Goal: Task Accomplishment & Management: Manage account settings

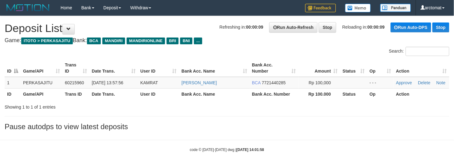
click at [343, 124] on h3 "Pause autodps to view latest deposits" at bounding box center [227, 127] width 445 height 8
click at [426, 81] on link "Delete" at bounding box center [424, 82] width 12 height 5
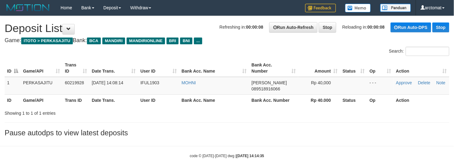
drag, startPoint x: 255, startPoint y: 148, endPoint x: 251, endPoint y: 138, distance: 10.5
click at [255, 154] on strong "2025/09/30 14:14:35" at bounding box center [251, 156] width 28 height 4
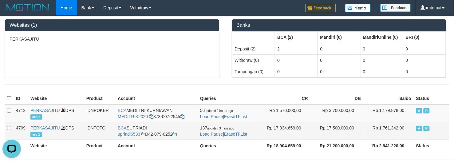
drag, startPoint x: 17, startPoint y: 97, endPoint x: 296, endPoint y: 135, distance: 281.8
click at [296, 135] on table "ID Website Product Account Queries CR DB Saldo Status 4712 PERKASAJITU DPS arc-…" at bounding box center [227, 122] width 445 height 59
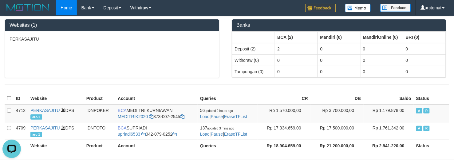
click at [16, 96] on th "ID" at bounding box center [21, 99] width 14 height 12
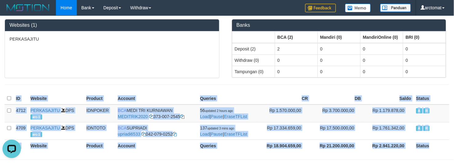
drag, startPoint x: 14, startPoint y: 93, endPoint x: 431, endPoint y: 146, distance: 420.4
click at [431, 146] on table "ID Website Product Account Queries CR DB Saldo Status 4712 PERKASAJITU DPS arc-…" at bounding box center [227, 122] width 445 height 59
click at [431, 146] on th "Status" at bounding box center [432, 146] width 36 height 12
drag, startPoint x: 444, startPoint y: 146, endPoint x: 16, endPoint y: 95, distance: 431.7
click at [16, 95] on table "ID Website Product Account Queries CR DB Saldo Status 4712 PERKASAJITU DPS arc-…" at bounding box center [227, 122] width 445 height 59
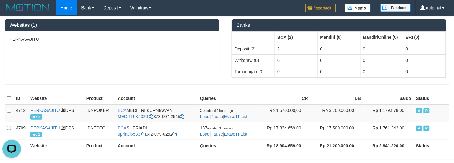
click at [17, 92] on div "Websites (1) PERKASAJITU Banks BCA (2) Mandiri (0) MandiriOnline (0) BRI (0) De…" at bounding box center [227, 84] width 454 height 137
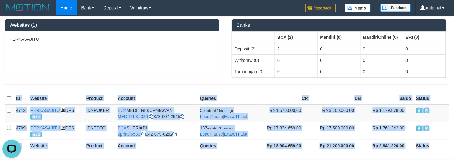
drag, startPoint x: 14, startPoint y: 93, endPoint x: 432, endPoint y: 145, distance: 420.9
click at [432, 145] on table "ID Website Product Account Queries CR DB Saldo Status 4712 PERKASAJITU DPS arc-…" at bounding box center [227, 122] width 445 height 59
click at [432, 145] on th "Status" at bounding box center [432, 146] width 36 height 12
drag, startPoint x: 431, startPoint y: 146, endPoint x: 22, endPoint y: 88, distance: 413.4
click at [22, 88] on div "Websites (1) PERKASAJITU Banks BCA (2) Mandiri (0) MandiriOnline (0) BRI (0) De…" at bounding box center [227, 84] width 454 height 137
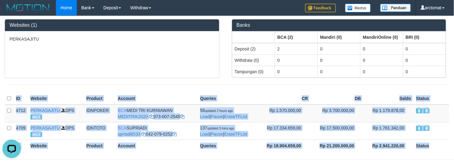
click at [22, 88] on div at bounding box center [227, 84] width 454 height 13
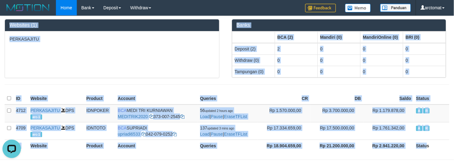
drag, startPoint x: 9, startPoint y: 25, endPoint x: 426, endPoint y: 142, distance: 433.9
click at [426, 142] on div "Websites (1) PERKASAJITU Banks BCA (2) Mandiri (0) MandiriOnline (0) BRI (0) De…" at bounding box center [227, 84] width 454 height 137
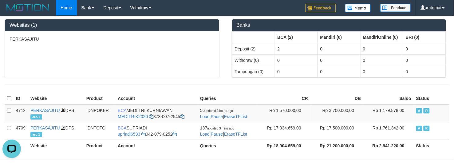
click at [429, 147] on th "Status" at bounding box center [432, 146] width 36 height 12
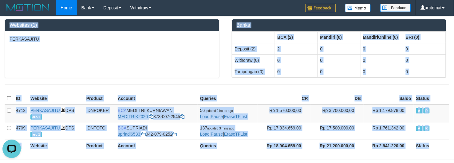
drag, startPoint x: 432, startPoint y: 148, endPoint x: 11, endPoint y: 21, distance: 440.1
click at [11, 21] on div "Websites (1) PERKASAJITU Banks BCA (2) Mandiri (0) MandiriOnline (0) BRI (0) De…" at bounding box center [227, 84] width 454 height 137
click at [11, 22] on h3 "Websites (1)" at bounding box center [112, 25] width 205 height 6
click at [7, 25] on div "Websites (1)" at bounding box center [112, 25] width 214 height 12
drag, startPoint x: 7, startPoint y: 22, endPoint x: 439, endPoint y: 145, distance: 449.3
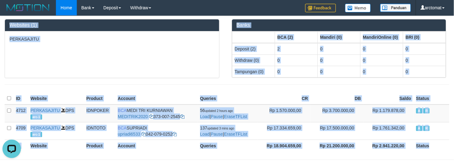
click at [440, 145] on div "Websites (1) PERKASAJITU Banks BCA (2) Mandiri (0) MandiriOnline (0) BRI (0) De…" at bounding box center [227, 84] width 454 height 137
click at [429, 145] on th "Status" at bounding box center [432, 146] width 36 height 12
drag, startPoint x: 437, startPoint y: 146, endPoint x: 9, endPoint y: 22, distance: 445.3
click at [9, 22] on div "Websites (1) PERKASAJITU Banks BCA (2) Mandiri (0) MandiriOnline (0) BRI (0) De…" at bounding box center [227, 84] width 454 height 137
click at [9, 22] on div "Websites (1)" at bounding box center [112, 25] width 214 height 12
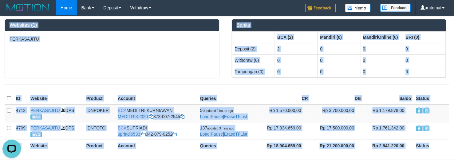
drag, startPoint x: 9, startPoint y: 24, endPoint x: 433, endPoint y: 142, distance: 440.2
click at [433, 142] on div "Websites (1) PERKASAJITU Banks BCA (2) Mandiri (0) MandiriOnline (0) BRI (0) De…" at bounding box center [227, 84] width 454 height 137
click at [433, 145] on th "Status" at bounding box center [432, 146] width 36 height 12
drag, startPoint x: 9, startPoint y: 25, endPoint x: 427, endPoint y: 149, distance: 436.5
click at [427, 149] on div "Websites (1) PERKASAJITU Banks BCA (2) Mandiri (0) MandiriOnline (0) BRI (0) De…" at bounding box center [227, 84] width 454 height 137
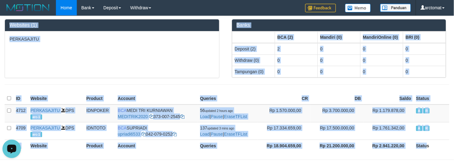
click at [428, 145] on th "Status" at bounding box center [432, 146] width 36 height 12
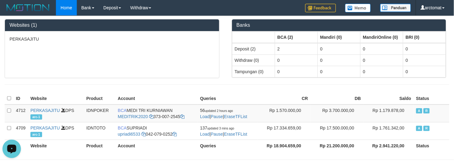
click at [435, 146] on th "Status" at bounding box center [432, 146] width 36 height 12
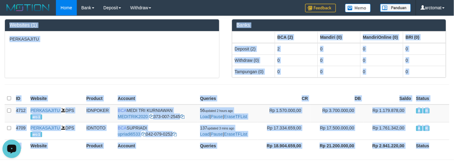
drag, startPoint x: 436, startPoint y: 148, endPoint x: 6, endPoint y: 20, distance: 449.2
click at [6, 20] on div "Websites (1) PERKASAJITU Banks BCA (2) Mandiri (0) MandiriOnline (0) BRI (0) De…" at bounding box center [227, 84] width 454 height 137
click at [10, 26] on h3 "Websites (1)" at bounding box center [112, 25] width 205 height 6
drag, startPoint x: 9, startPoint y: 23, endPoint x: 425, endPoint y: 145, distance: 433.6
click at [425, 145] on div "Websites (1) PERKASAJITU Banks BCA (2) Mandiri (0) MandiriOnline (0) BRI (0) De…" at bounding box center [227, 84] width 454 height 137
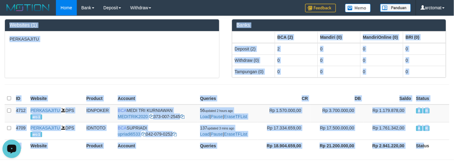
click at [425, 145] on th "Status" at bounding box center [432, 146] width 36 height 12
drag, startPoint x: 431, startPoint y: 145, endPoint x: 10, endPoint y: 22, distance: 439.5
click at [10, 22] on div "Websites (1) PERKASAJITU Banks BCA (2) Mandiri (0) MandiriOnline (0) BRI (0) De…" at bounding box center [227, 84] width 454 height 137
click at [10, 25] on h3 "Websites (1)" at bounding box center [112, 25] width 205 height 6
